Goal: Task Accomplishment & Management: Manage account settings

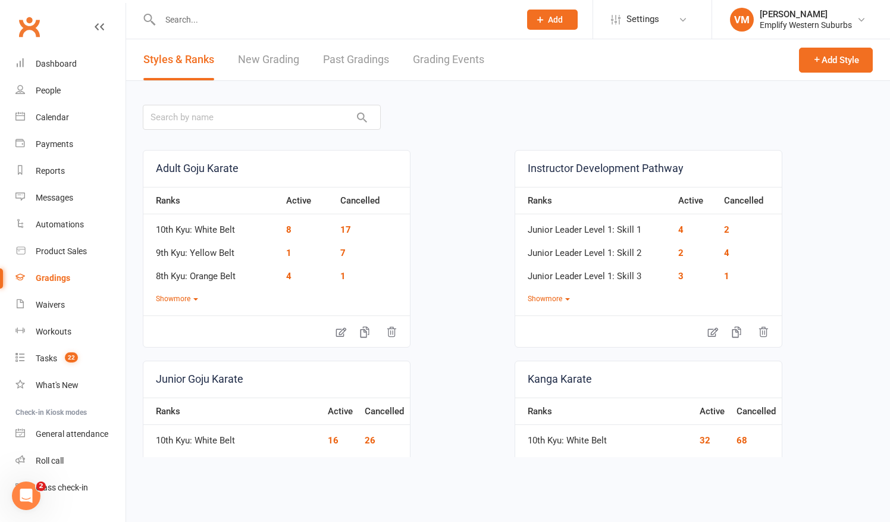
scroll to position [115, 0]
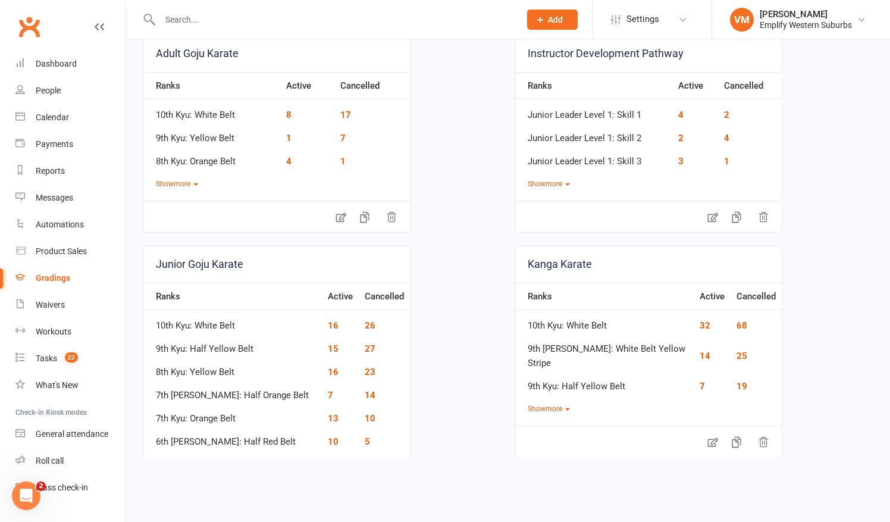
click at [180, 21] on input "text" at bounding box center [333, 19] width 355 height 17
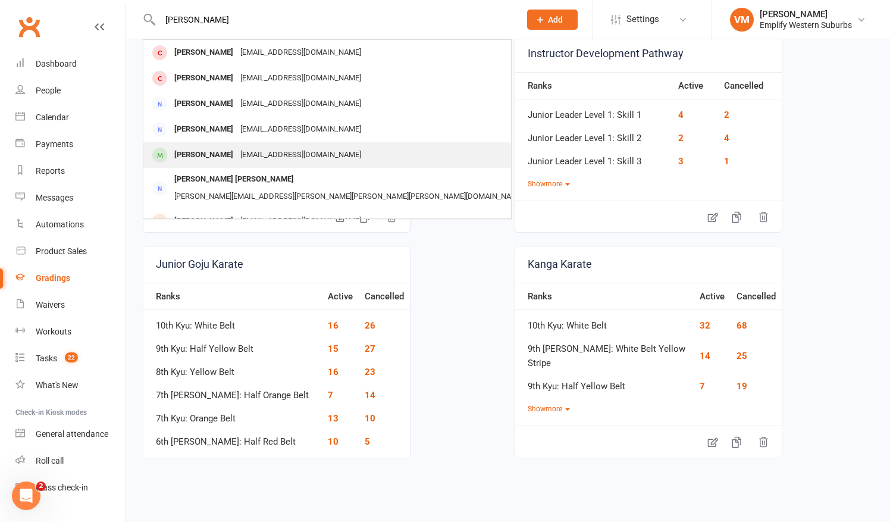
type input "[PERSON_NAME]"
click at [201, 167] on div "[PERSON_NAME] [EMAIL_ADDRESS][DOMAIN_NAME]" at bounding box center [338, 155] width 388 height 24
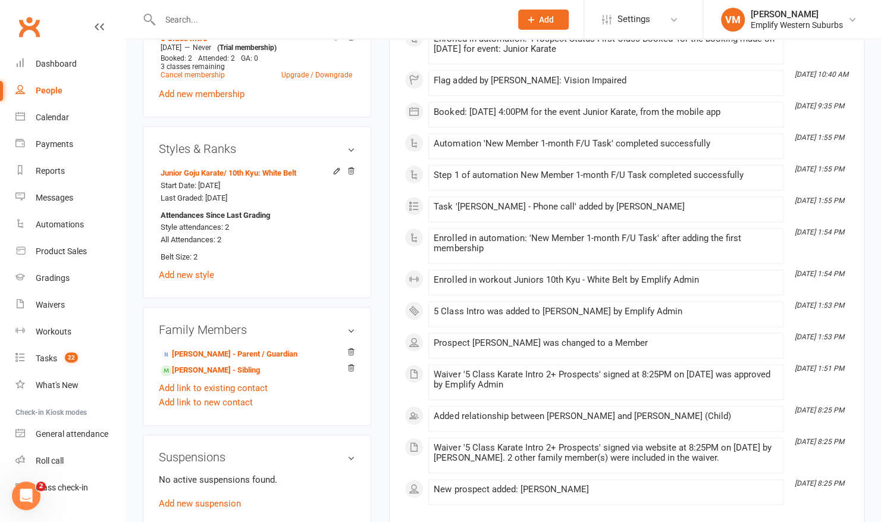
scroll to position [575, 0]
click at [234, 349] on link "[PERSON_NAME] - Parent / Guardian" at bounding box center [229, 353] width 137 height 12
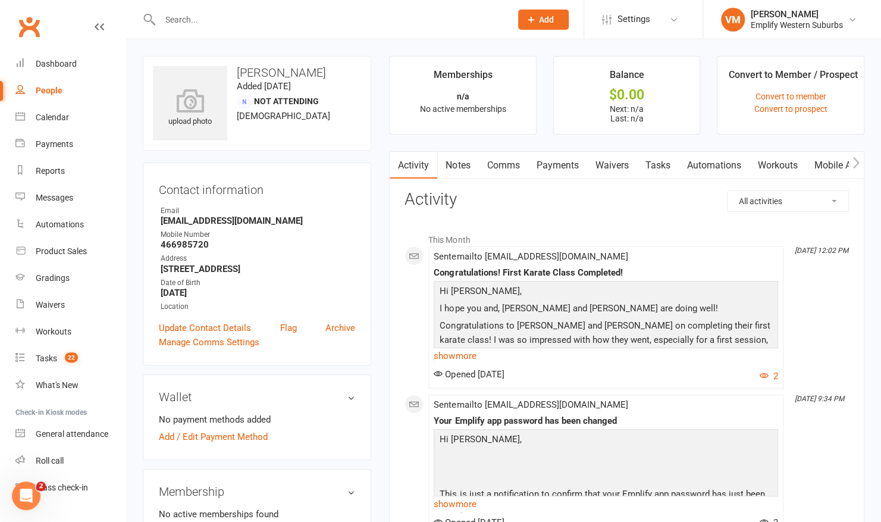
click at [633, 167] on link "Waivers" at bounding box center [612, 165] width 50 height 27
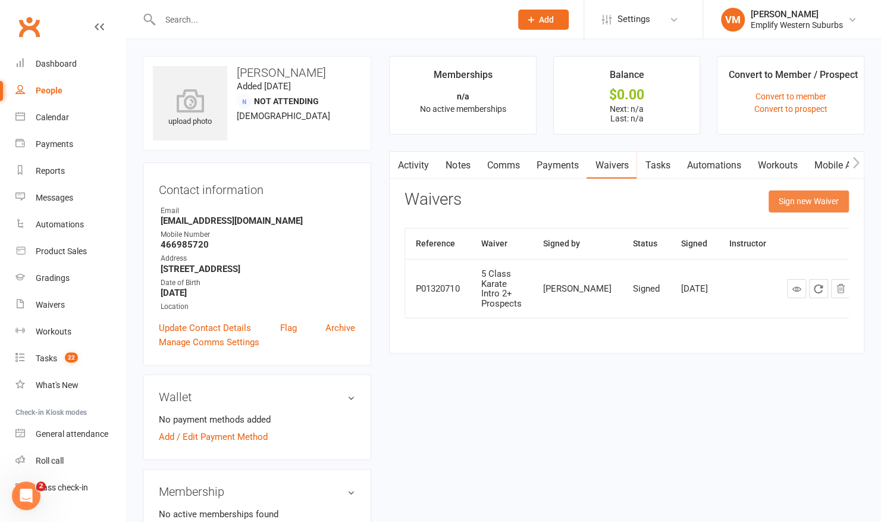
click at [792, 195] on button "Sign new Waiver" at bounding box center [809, 200] width 80 height 21
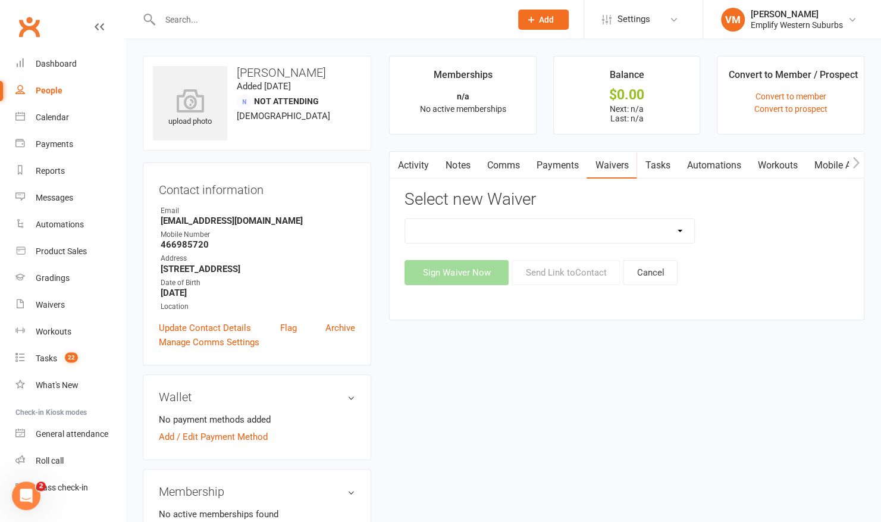
click at [656, 233] on select "Karate Membership Confirmation Karate Membership Confirmation (returning member…" at bounding box center [549, 231] width 289 height 24
select select "6813"
click at [405, 219] on select "Karate Membership Confirmation Karate Membership Confirmation (returning member…" at bounding box center [549, 231] width 289 height 24
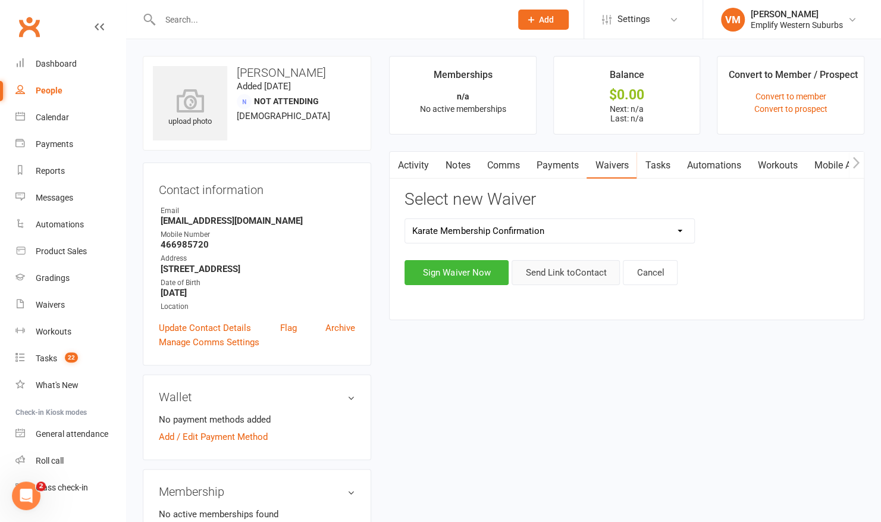
click at [571, 281] on button "Send Link to Contact" at bounding box center [566, 272] width 108 height 25
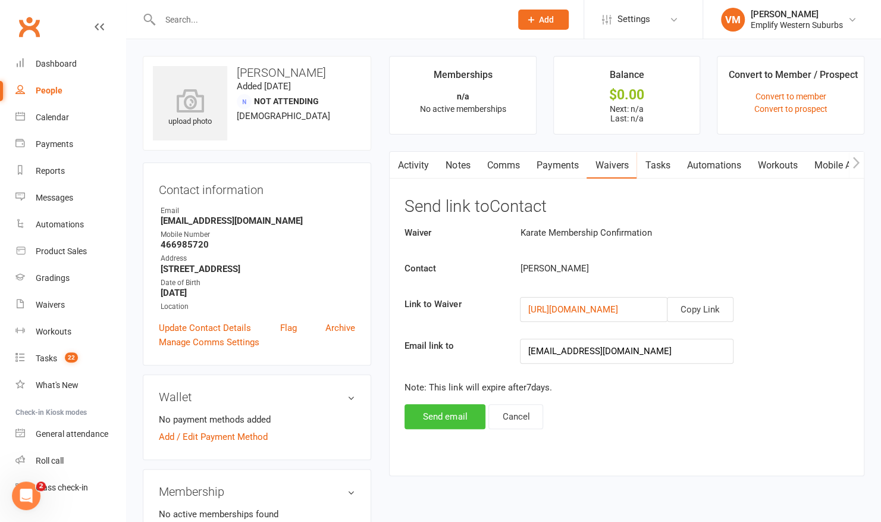
click at [435, 415] on button "Send email" at bounding box center [444, 416] width 81 height 25
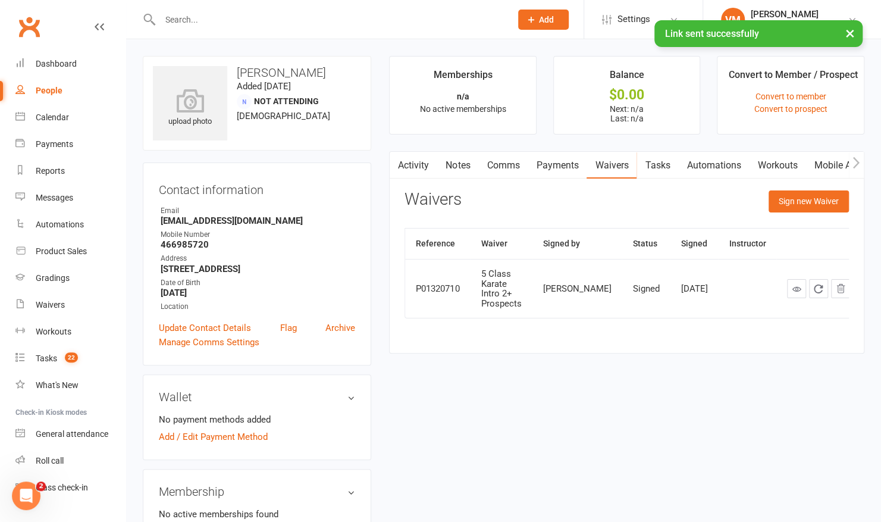
click at [502, 169] on link "Comms" at bounding box center [502, 165] width 49 height 27
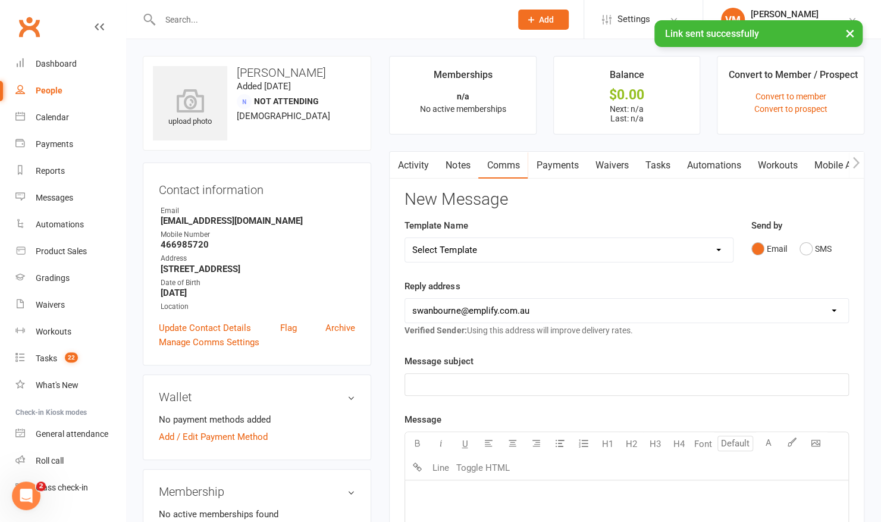
click at [622, 161] on link "Waivers" at bounding box center [612, 165] width 50 height 27
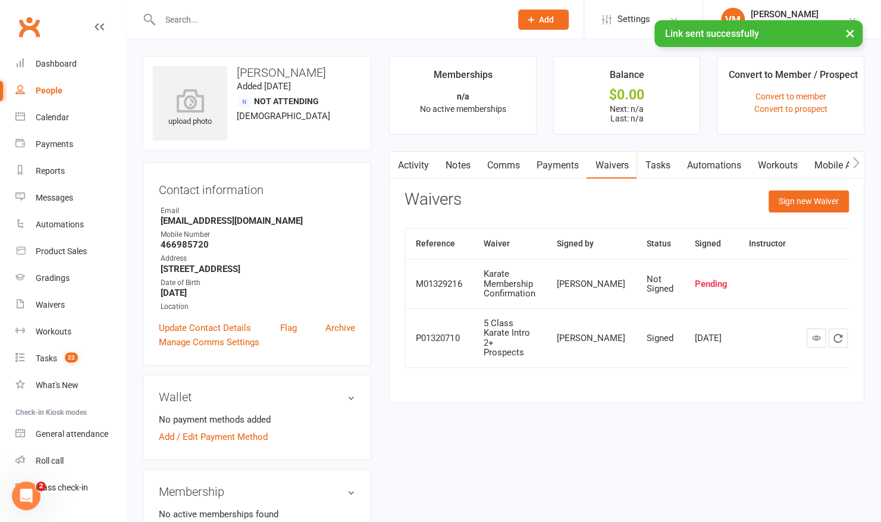
click at [520, 164] on link "Comms" at bounding box center [502, 165] width 49 height 27
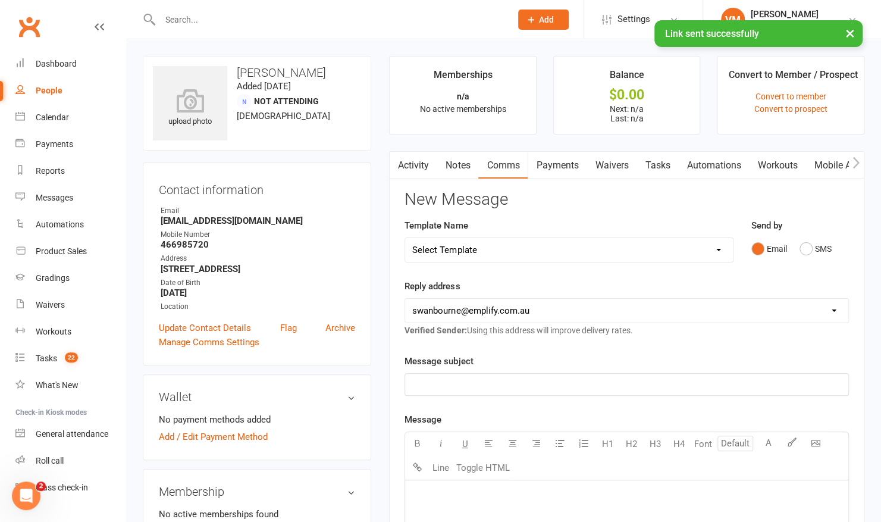
click at [500, 245] on select "Select Template [Email] 15 Days Absent [Email] 30 Days Absent [Email] ABC 1 Wee…" at bounding box center [568, 250] width 327 height 24
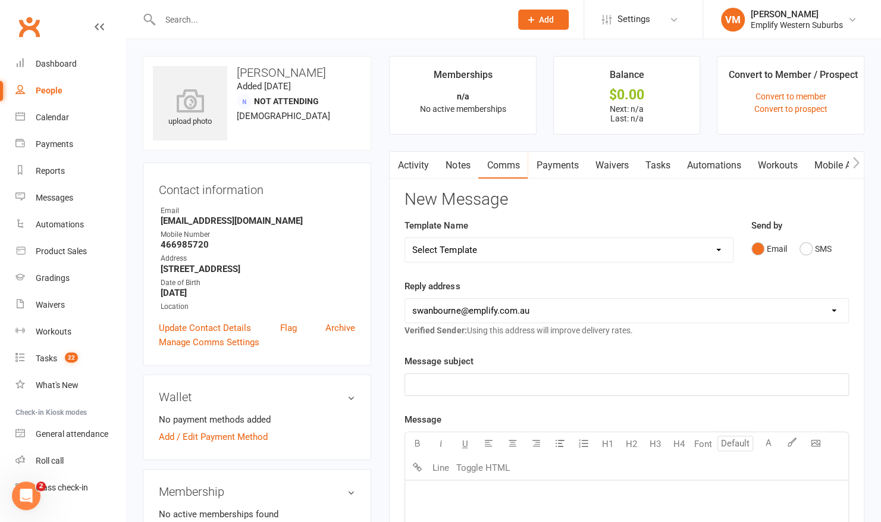
select select "58"
click at [405, 238] on select "Select Template [Email] 15 Days Absent [Email] 30 Days Absent [Email] ABC 1 Wee…" at bounding box center [568, 250] width 327 height 24
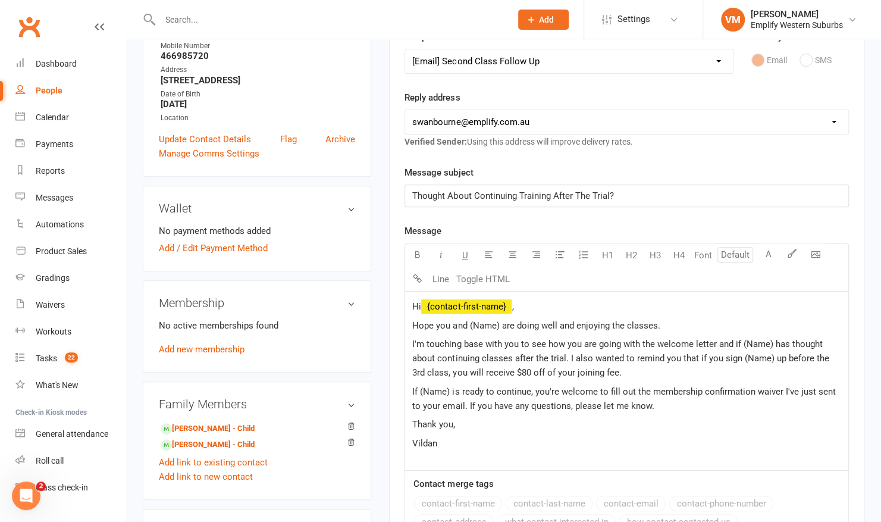
scroll to position [189, 0]
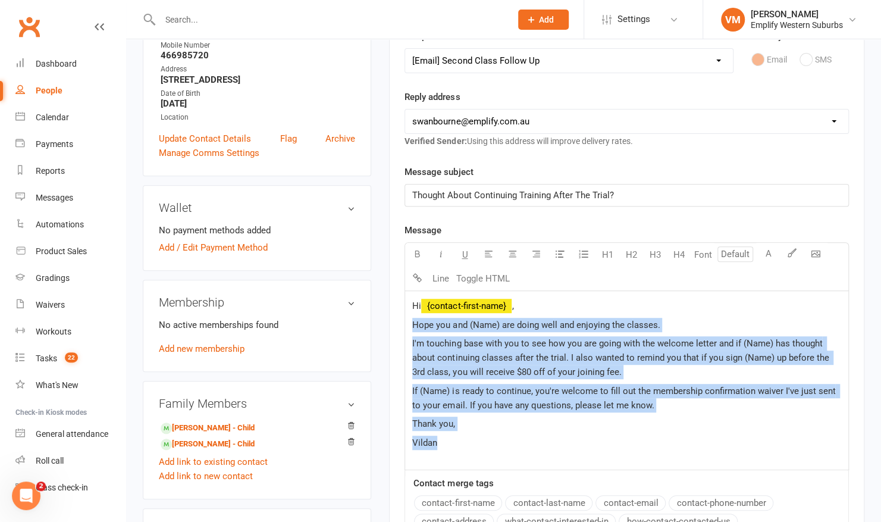
drag, startPoint x: 409, startPoint y: 321, endPoint x: 487, endPoint y: 446, distance: 147.5
click at [487, 446] on div "Hi ﻿ {contact-first-name} , Hope you and (Name) are doing well and enjoying the…" at bounding box center [626, 380] width 443 height 178
copy div "Hope you and (Name) are doing well and enjoying the classes. I'm touching base …"
click at [472, 333] on div "Hi ﻿ {contact-first-name} , Hope you and (Name) are doing well and enjoying the…" at bounding box center [626, 380] width 443 height 178
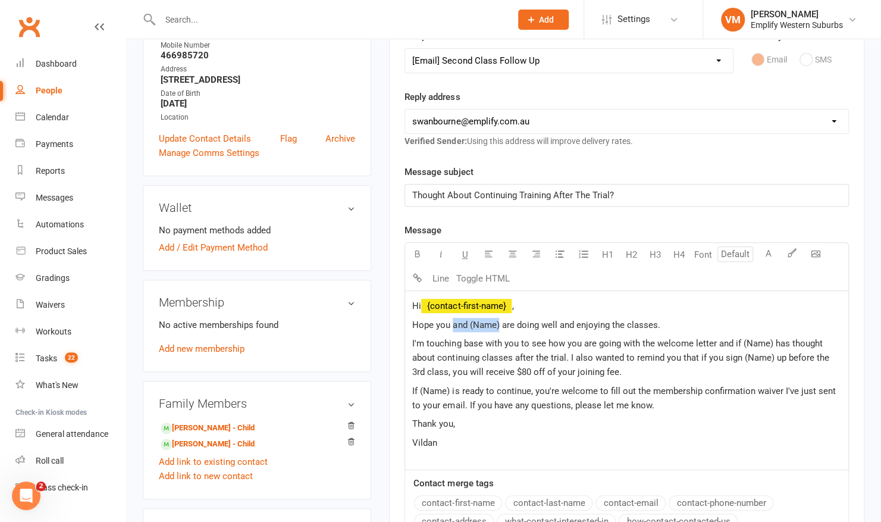
drag, startPoint x: 498, startPoint y: 323, endPoint x: 451, endPoint y: 321, distance: 47.1
click at [451, 321] on span "Hope you and (Name) are doing well and enjoying the classes." at bounding box center [535, 324] width 247 height 11
click at [769, 343] on span "I'm touching base with you to see how you are going with the welcome letter and…" at bounding box center [621, 357] width 419 height 39
click at [729, 359] on span "I'm touching base with you to see how you are going with the welcome letter and…" at bounding box center [626, 357] width 428 height 39
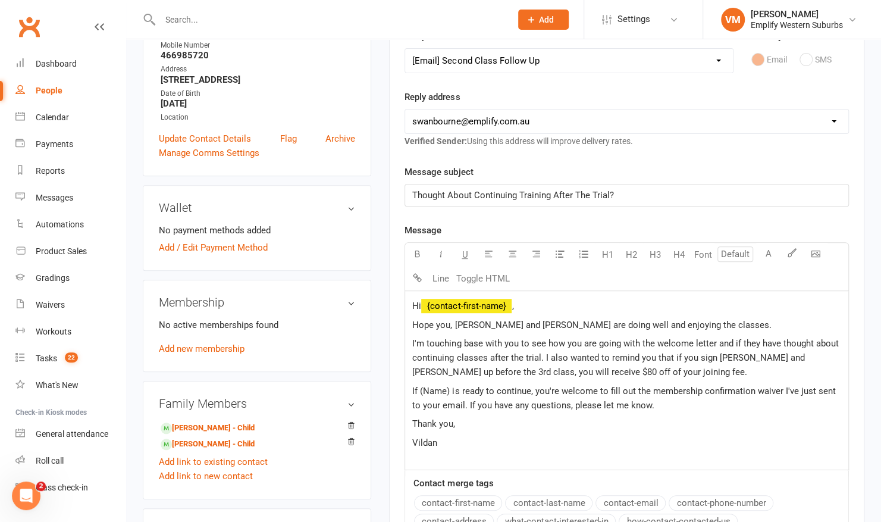
click at [569, 368] on span "I'm touching base with you to see how you are going with the welcome letter and…" at bounding box center [626, 357] width 428 height 39
click at [576, 371] on span "I'm touching base with you to see how you are going with the welcome letter and…" at bounding box center [626, 357] width 428 height 39
click at [437, 391] on span "If (Name) is ready to continue, you're welcome to fill out the membership confi…" at bounding box center [624, 397] width 425 height 25
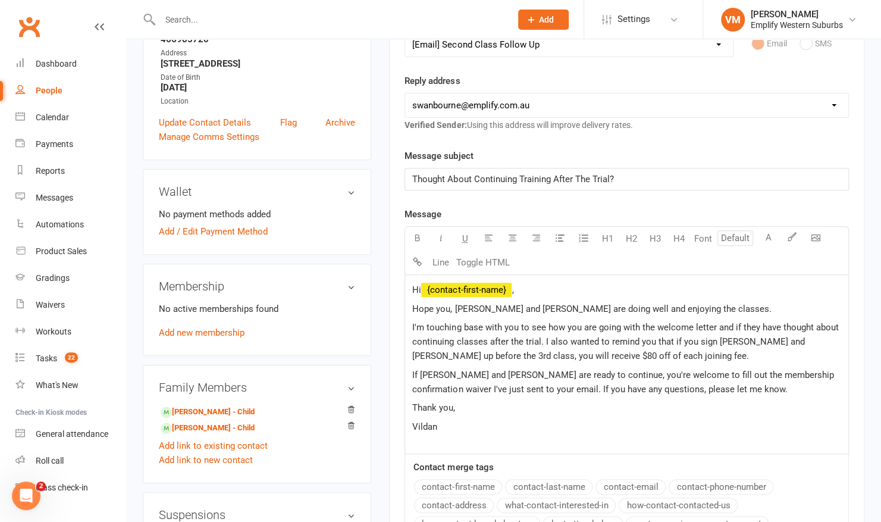
scroll to position [206, 0]
click at [421, 286] on span "Hi" at bounding box center [416, 289] width 9 height 11
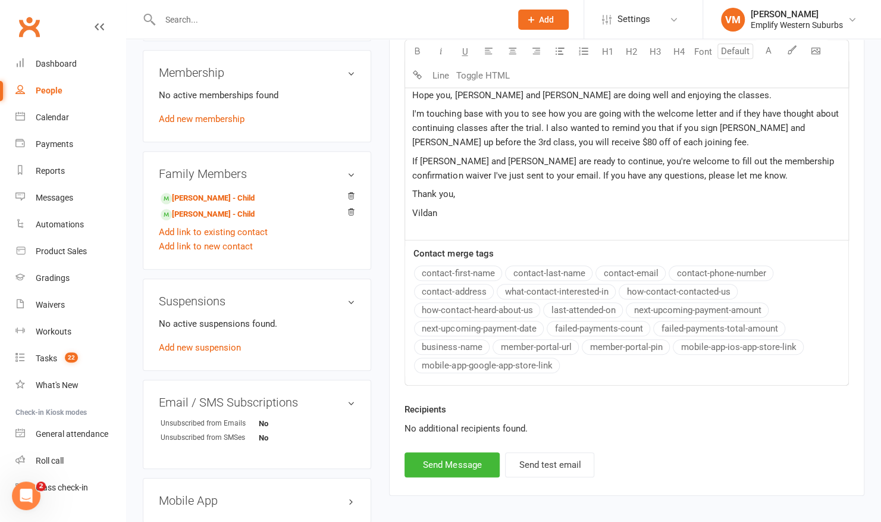
scroll to position [420, 0]
click at [449, 457] on button "Send Message" at bounding box center [451, 463] width 95 height 25
select select
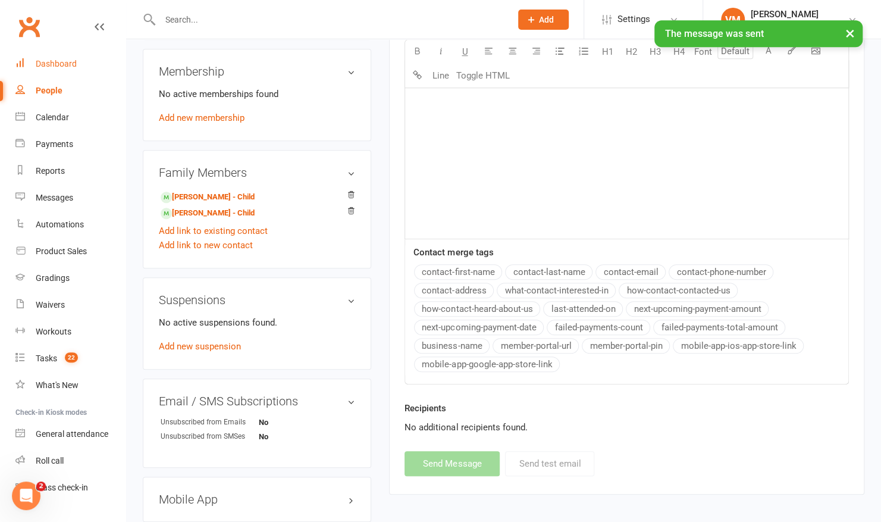
click at [74, 61] on div "Dashboard" at bounding box center [56, 64] width 41 height 10
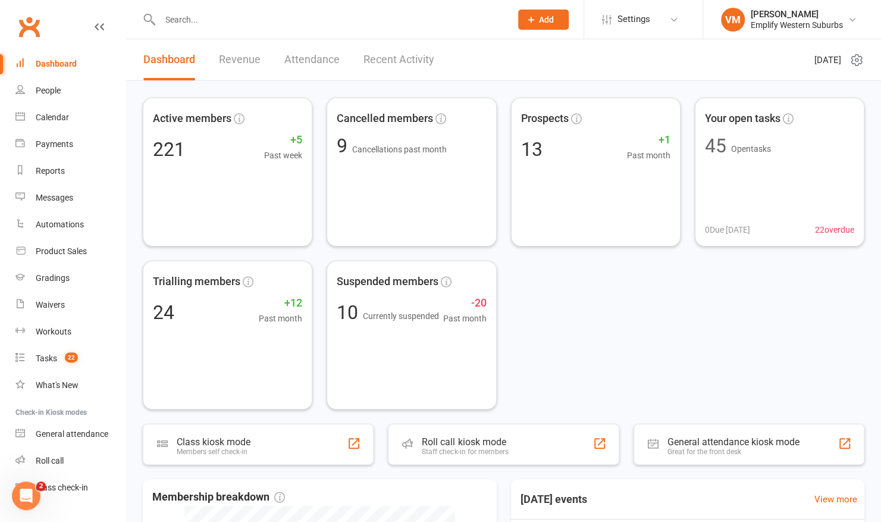
click at [351, 21] on input "text" at bounding box center [329, 19] width 346 height 17
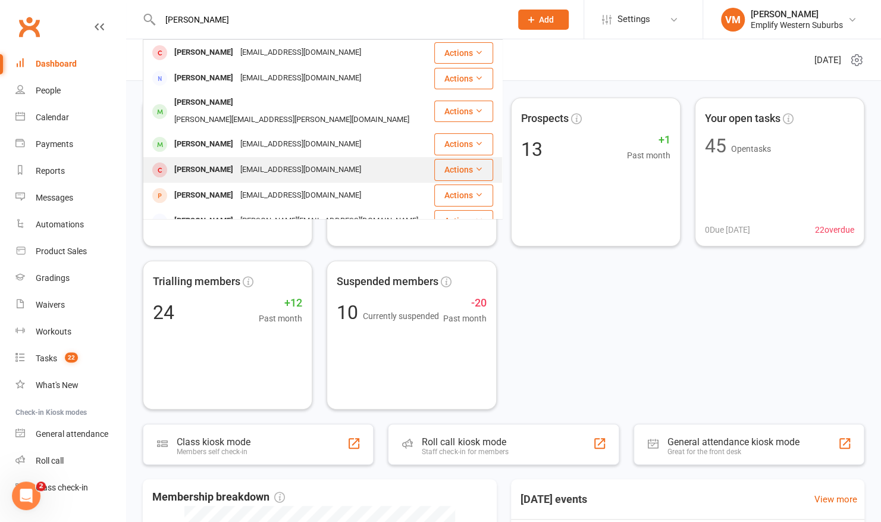
type input "[PERSON_NAME]"
click at [237, 161] on div "[EMAIL_ADDRESS][DOMAIN_NAME]" at bounding box center [301, 169] width 128 height 17
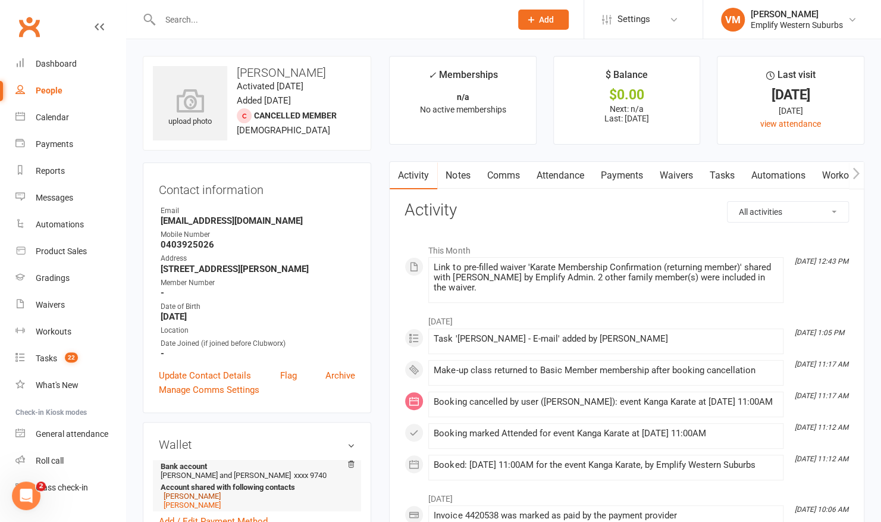
click at [208, 498] on link "[PERSON_NAME]" at bounding box center [192, 495] width 57 height 9
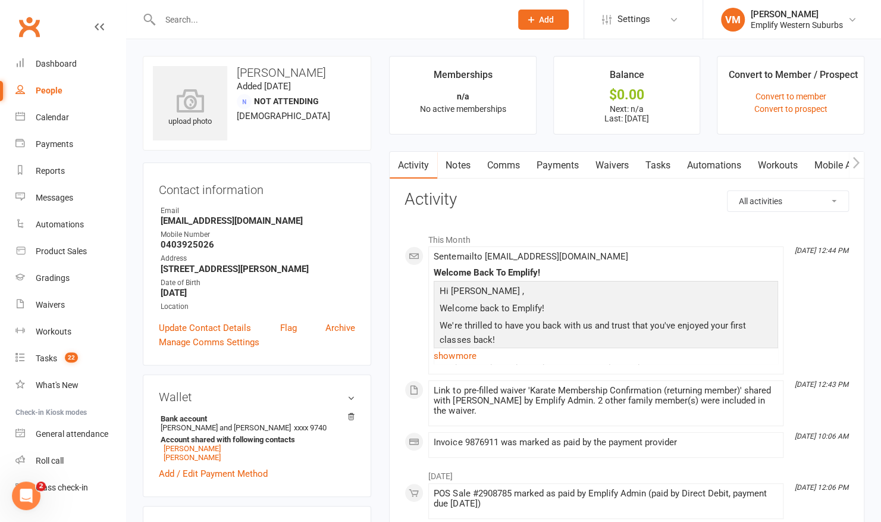
click at [604, 159] on link "Waivers" at bounding box center [612, 165] width 50 height 27
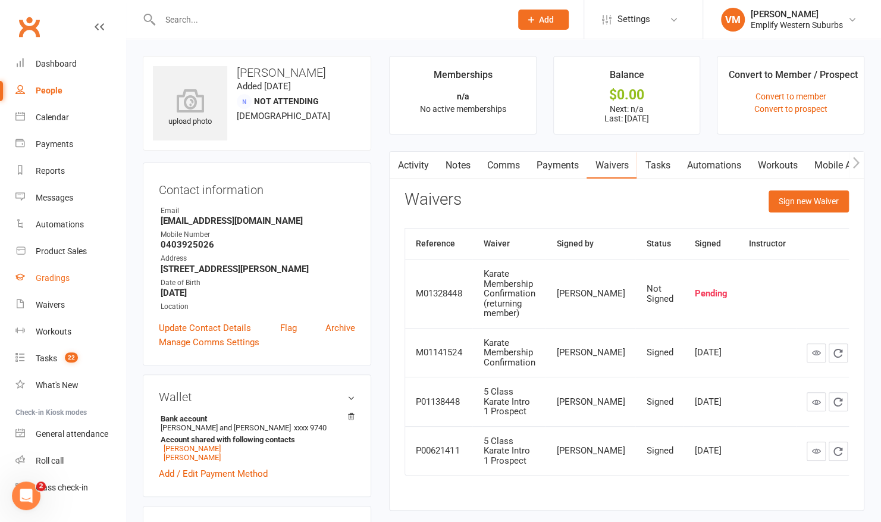
click at [61, 283] on div "Gradings" at bounding box center [53, 278] width 34 height 10
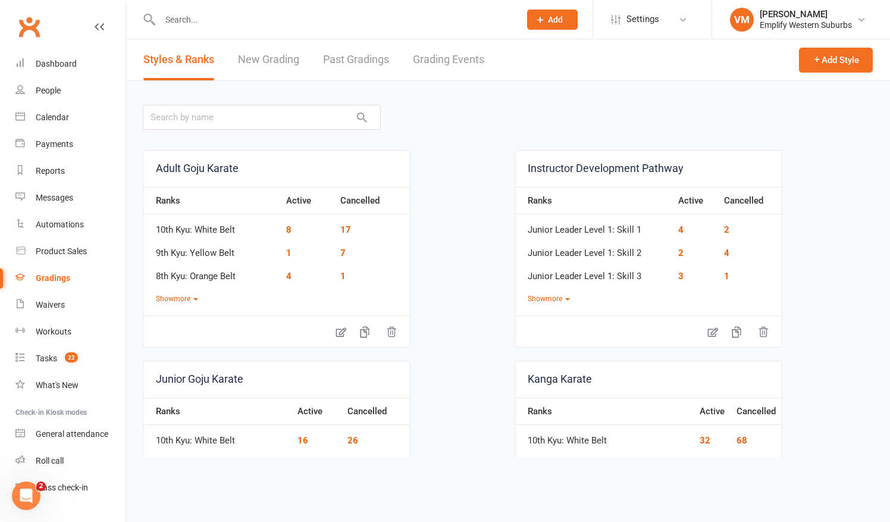
click at [450, 58] on link "Grading Events" at bounding box center [448, 59] width 71 height 41
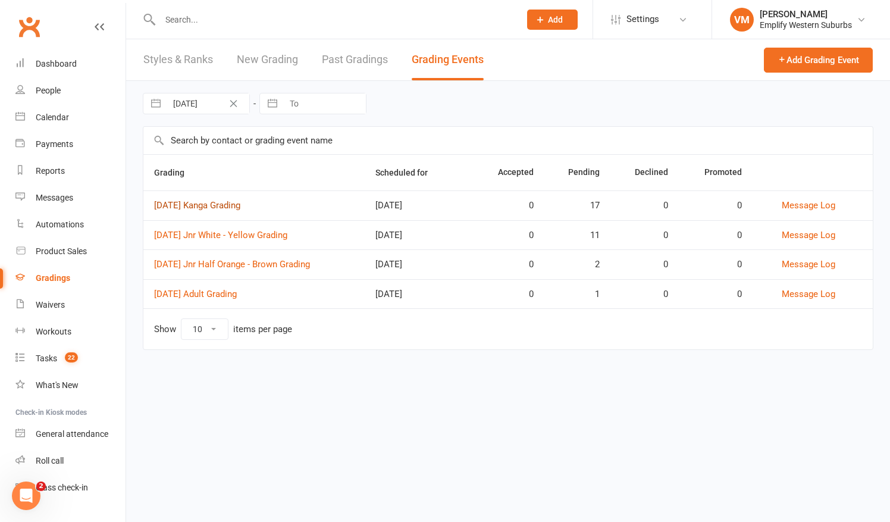
click at [215, 203] on link "[DATE] Kanga Grading" at bounding box center [197, 205] width 86 height 11
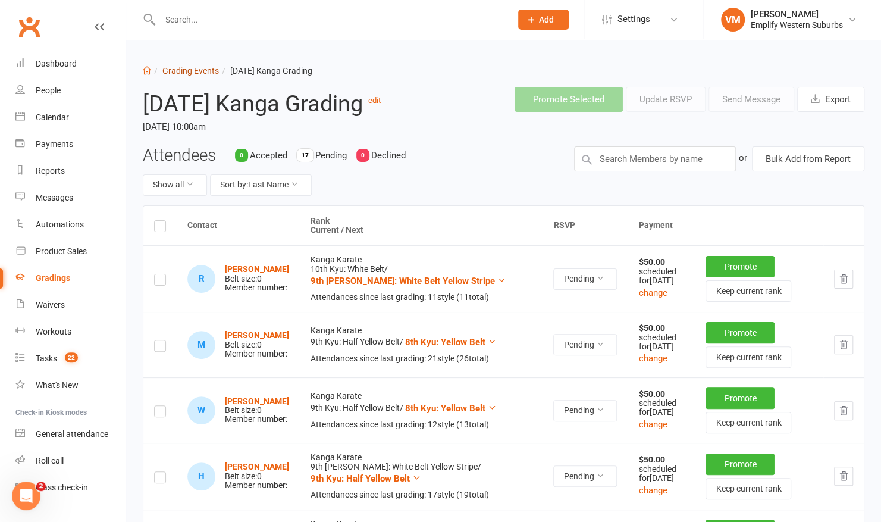
click at [200, 72] on link "Grading Events" at bounding box center [190, 71] width 57 height 10
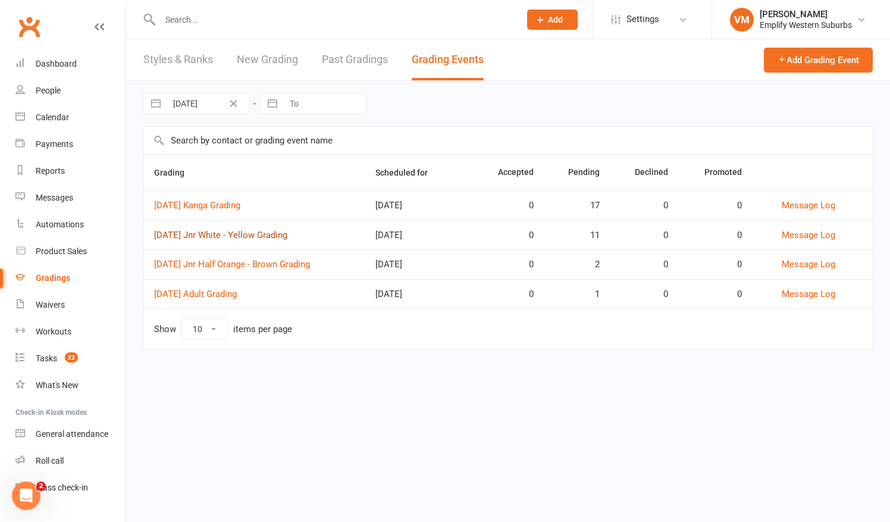
click at [195, 231] on link "[DATE] Jnr White - Yellow Grading" at bounding box center [220, 235] width 133 height 11
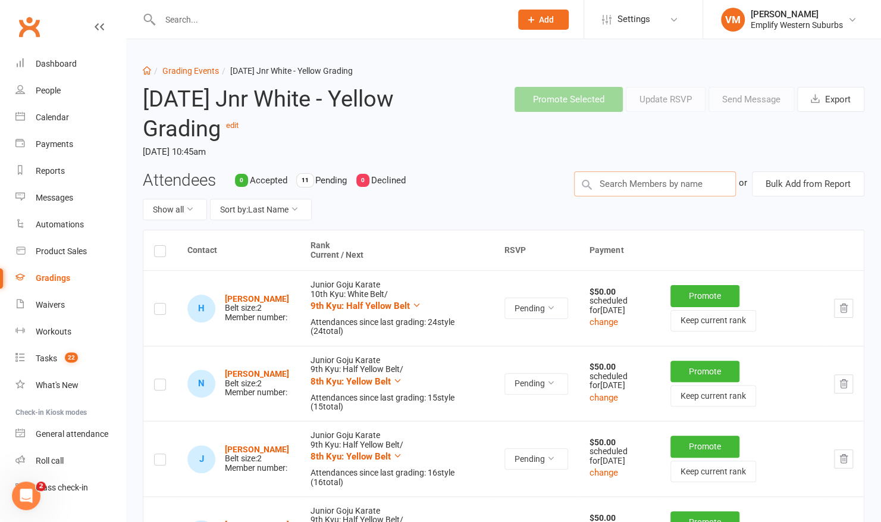
click at [719, 186] on input "text" at bounding box center [655, 183] width 162 height 25
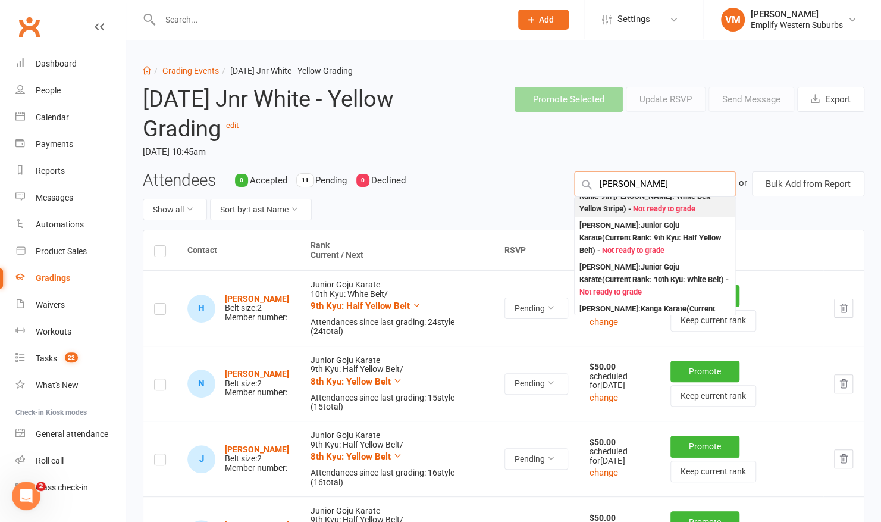
scroll to position [62, 0]
type input "[PERSON_NAME]"
click at [645, 247] on span "Not ready to grade" at bounding box center [633, 250] width 62 height 9
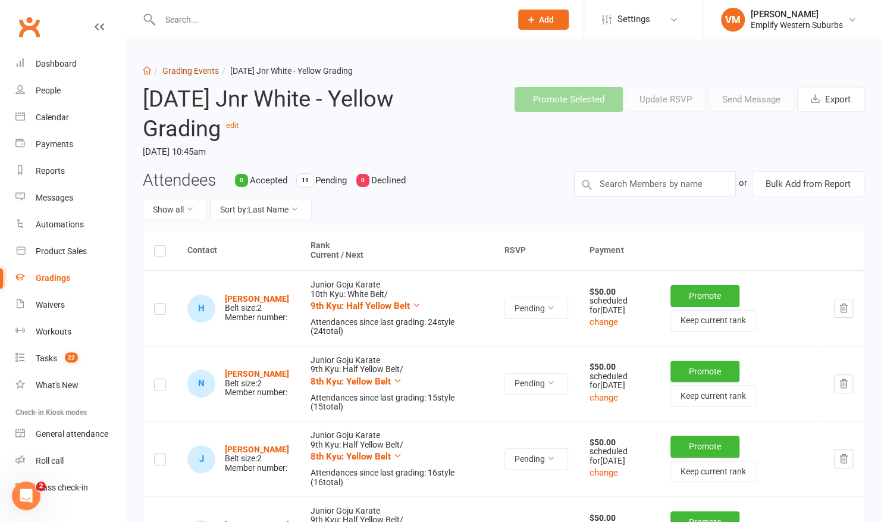
click at [200, 67] on link "Grading Events" at bounding box center [190, 71] width 57 height 10
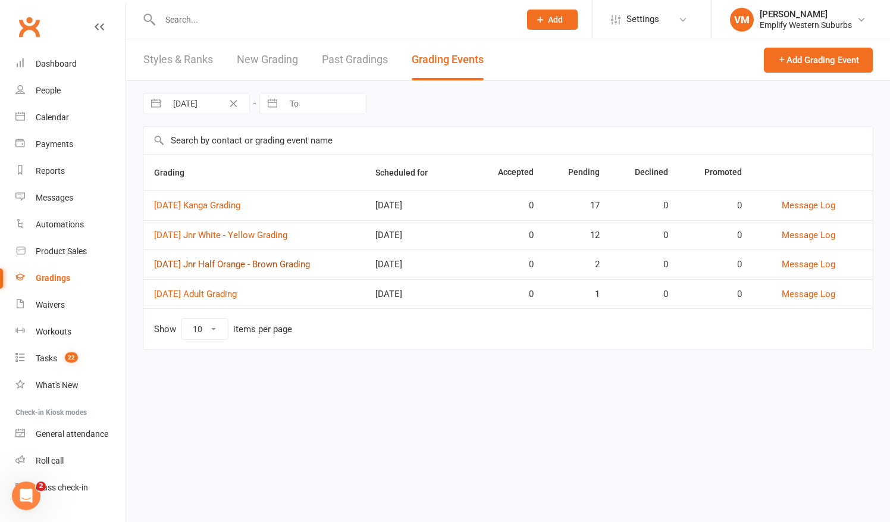
click at [203, 268] on td "[DATE] Jnr Half Orange - Brown Grading" at bounding box center [253, 264] width 221 height 30
click at [212, 261] on link "[DATE] Jnr Half Orange - Brown Grading" at bounding box center [232, 264] width 156 height 11
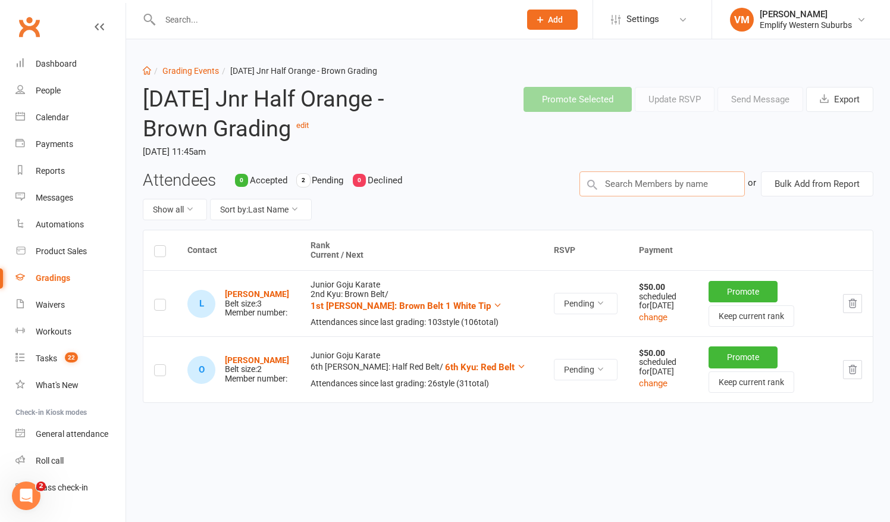
click at [629, 186] on input "text" at bounding box center [661, 183] width 165 height 25
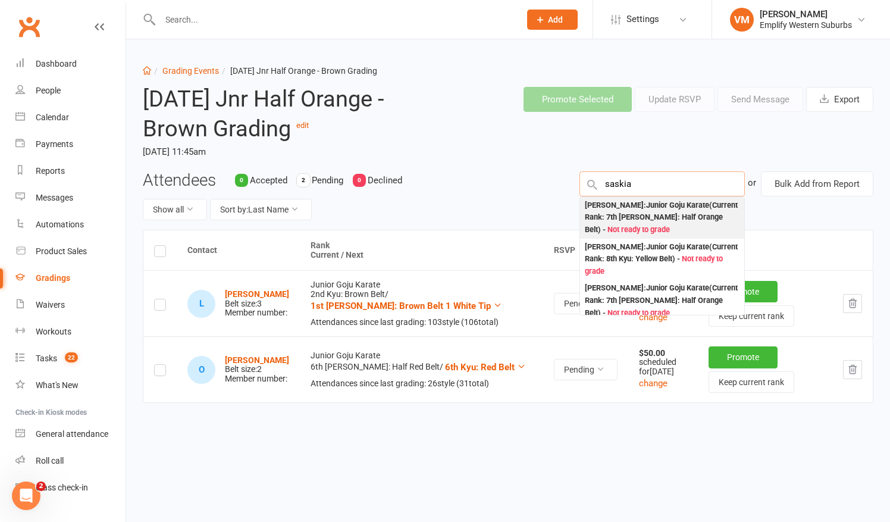
type input "saskia"
click at [613, 213] on div "[PERSON_NAME] : Junior Goju Karate (Current Rank: 7th [PERSON_NAME]: Half Orang…" at bounding box center [662, 217] width 155 height 37
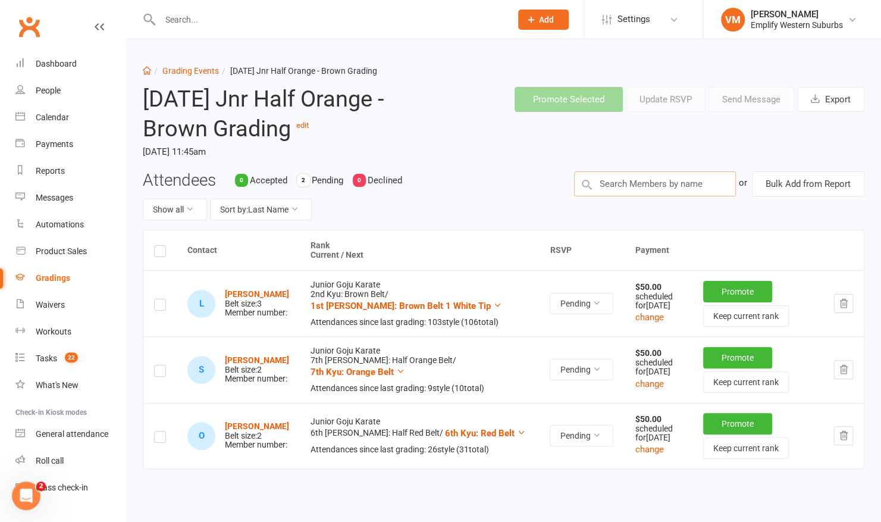
click at [628, 190] on input "text" at bounding box center [655, 183] width 162 height 25
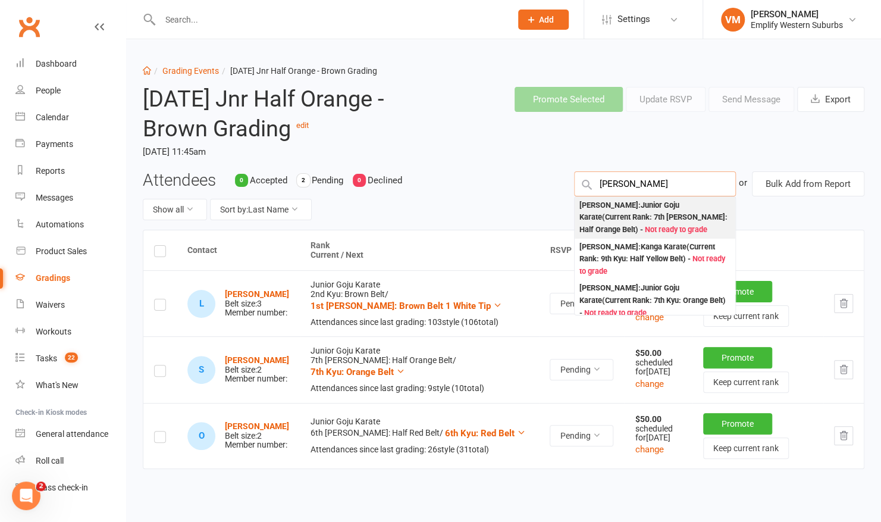
type input "[PERSON_NAME]"
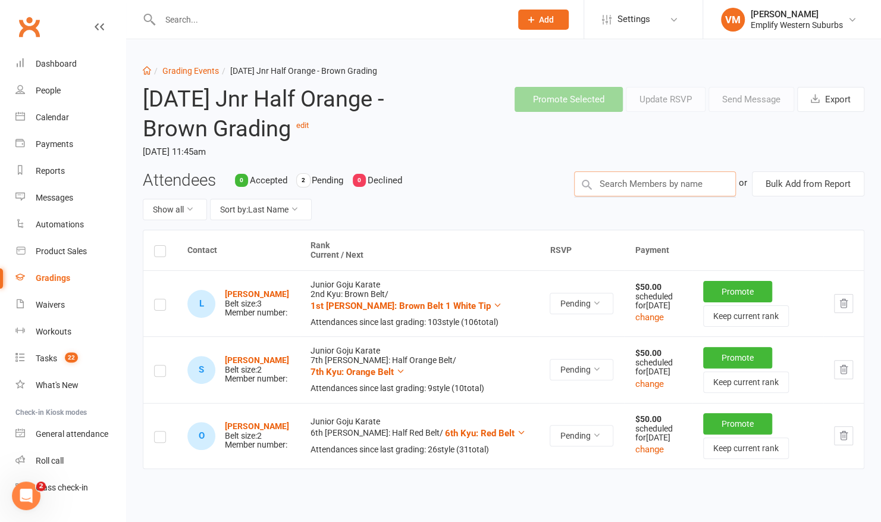
click at [650, 186] on input "text" at bounding box center [655, 183] width 162 height 25
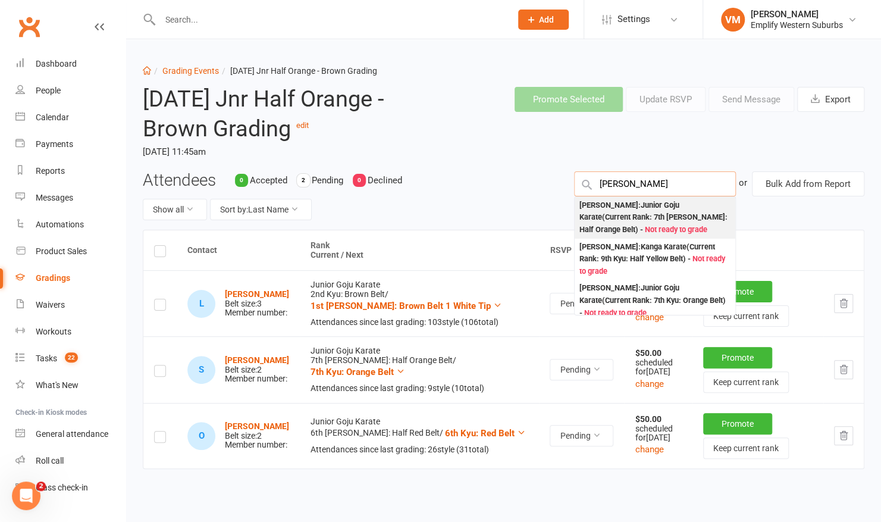
type input "[PERSON_NAME]"
click at [644, 213] on div "[PERSON_NAME] : Junior Goju Karate (Current Rank: 7th [PERSON_NAME]: Half Orang…" at bounding box center [654, 217] width 151 height 37
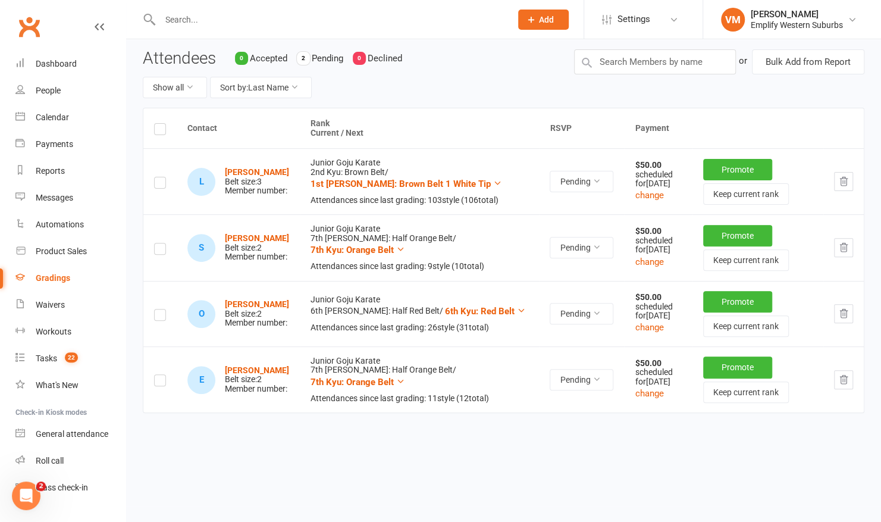
scroll to position [123, 0]
